Goal: Information Seeking & Learning: Check status

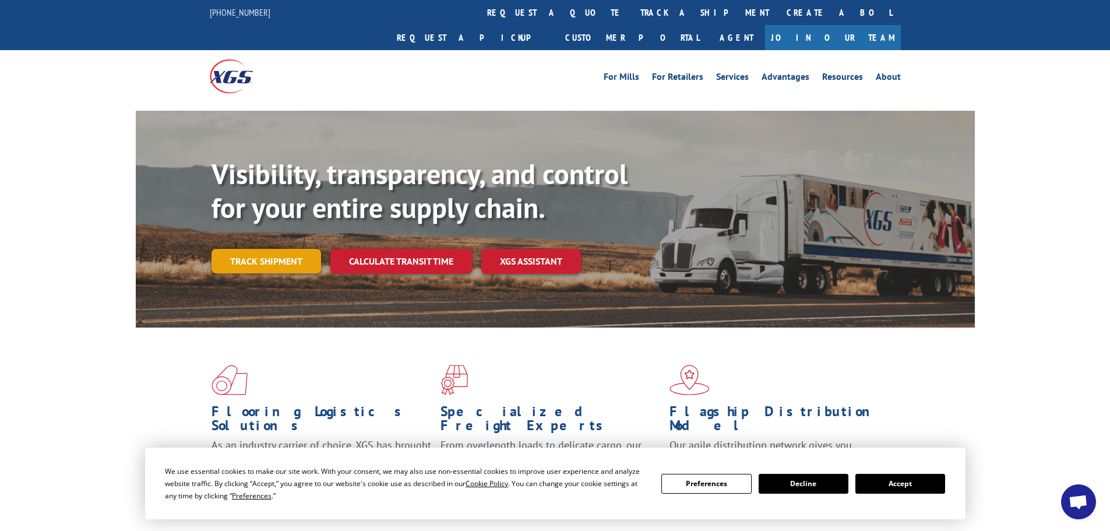
click at [248, 249] on link "Track shipment" at bounding box center [267, 261] width 110 height 24
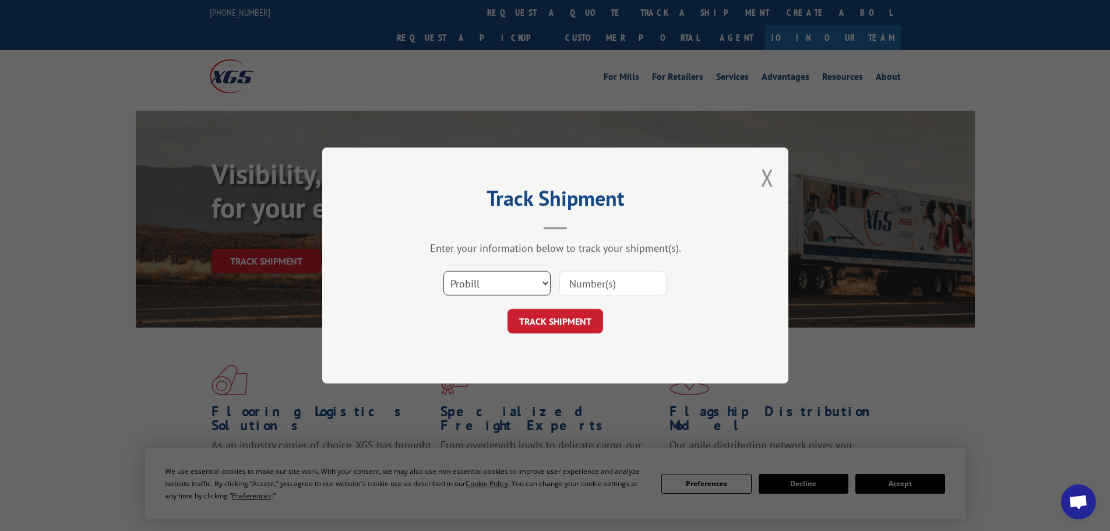
click at [520, 277] on select "Select category... Probill BOL PO" at bounding box center [497, 283] width 107 height 24
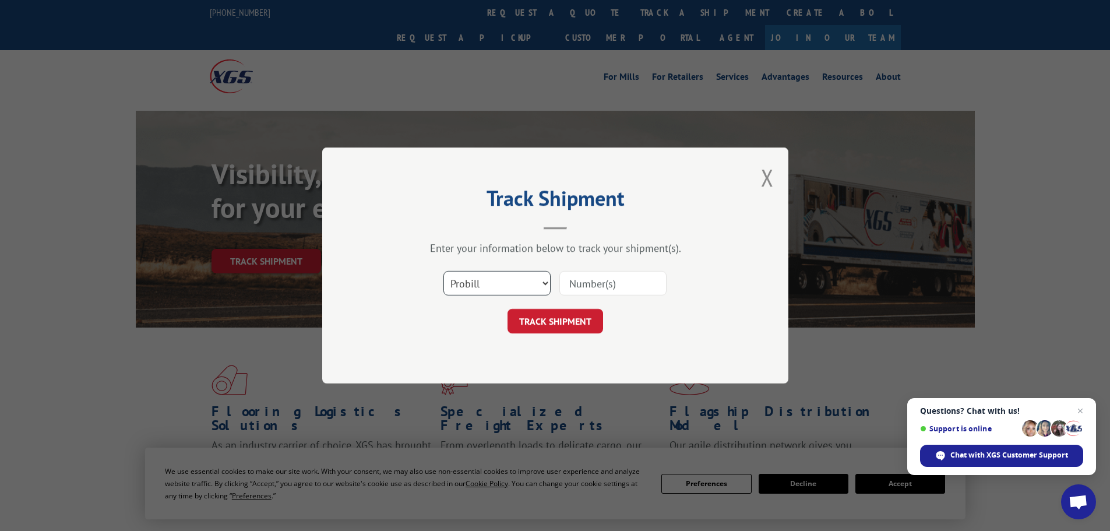
select select "po"
click at [444, 271] on select "Select category... Probill BOL PO" at bounding box center [497, 283] width 107 height 24
click at [620, 282] on input at bounding box center [613, 283] width 107 height 24
paste input "09523407"
type input "09523407"
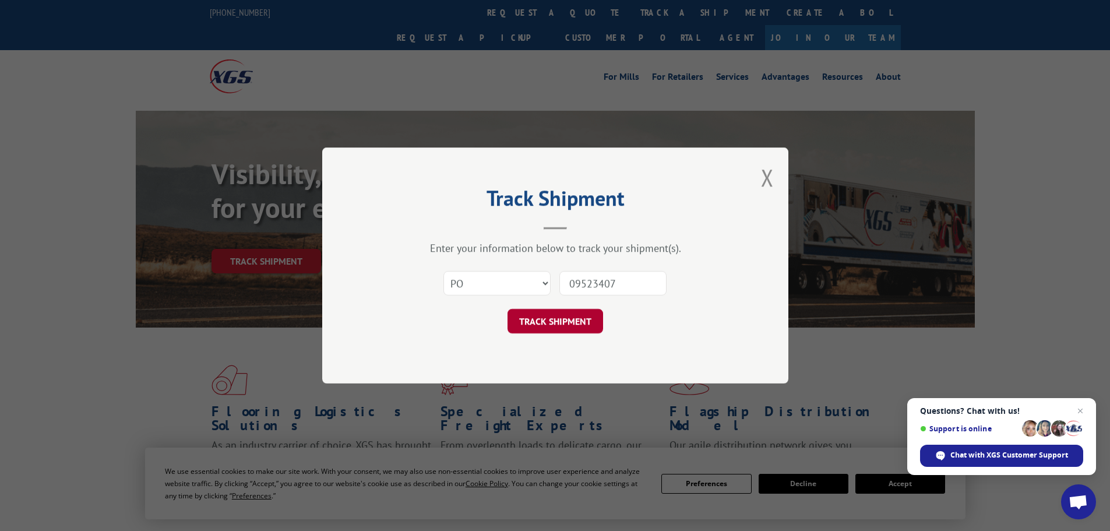
click at [559, 325] on button "TRACK SHIPMENT" at bounding box center [556, 321] width 96 height 24
